Goal: Find contact information: Obtain details needed to contact an individual or organization

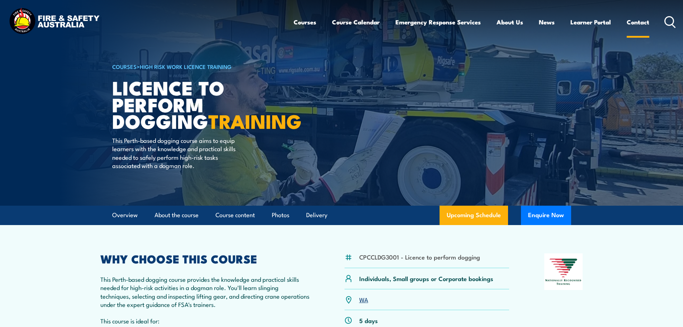
click at [641, 22] on link "Contact" at bounding box center [638, 22] width 23 height 19
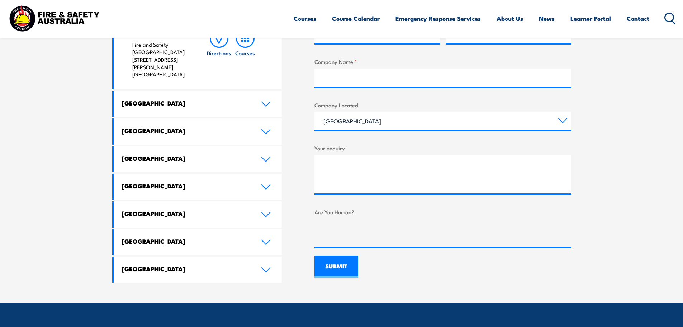
scroll to position [359, 0]
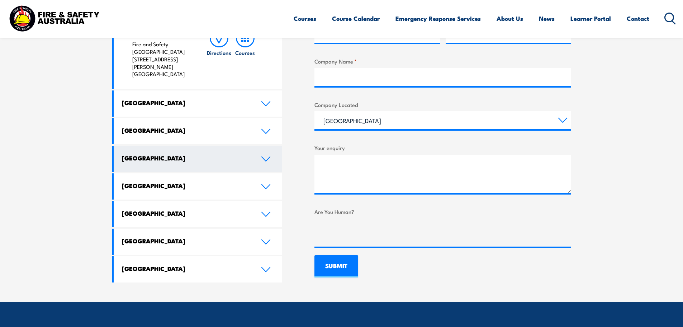
click at [159, 154] on h4 "[GEOGRAPHIC_DATA]" at bounding box center [186, 158] width 128 height 8
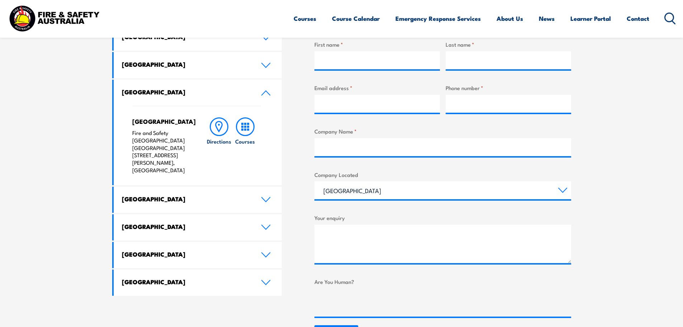
scroll to position [287, 0]
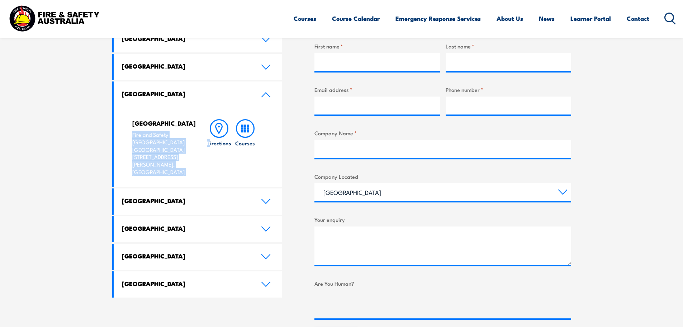
drag, startPoint x: 132, startPoint y: 132, endPoint x: 211, endPoint y: 158, distance: 82.8
click at [211, 158] on div "North Lake Fire and Safety [GEOGRAPHIC_DATA] [GEOGRAPHIC_DATA] [STREET_ADDRESS]…" at bounding box center [196, 147] width 129 height 79
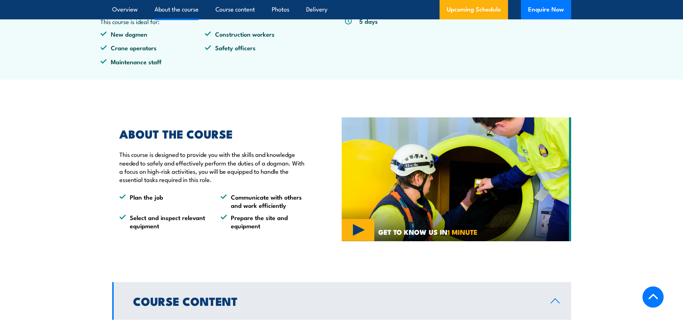
scroll to position [287, 0]
